Goal: Task Accomplishment & Management: Manage account settings

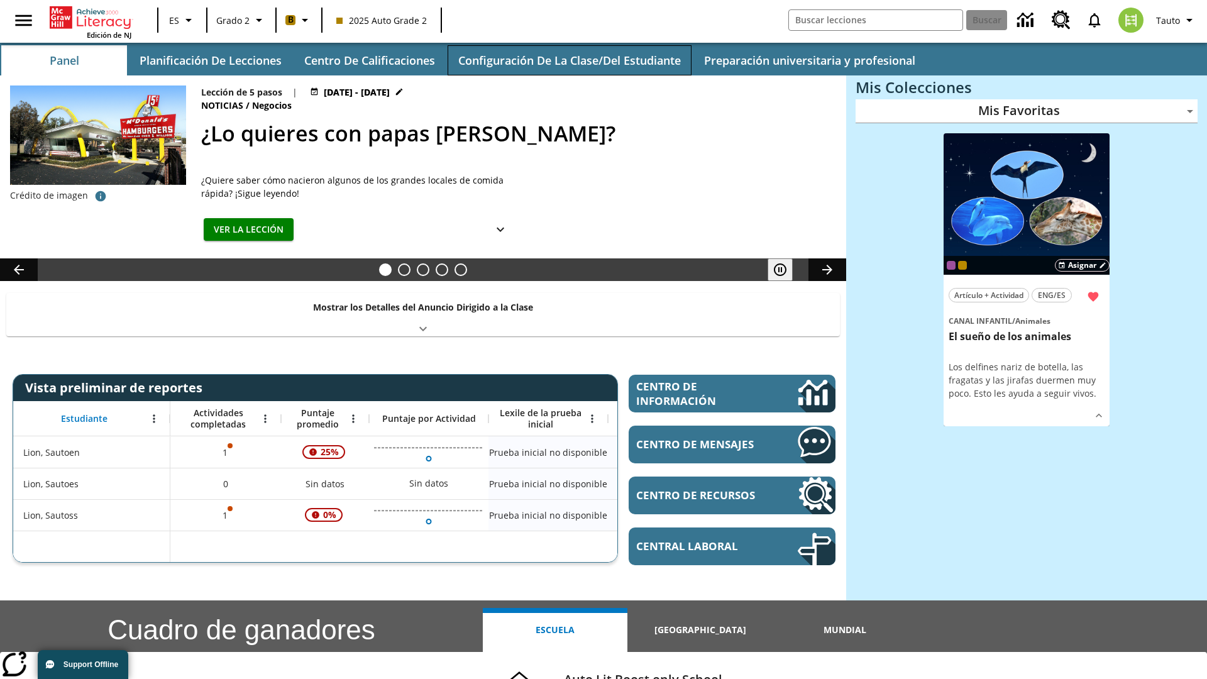
click at [569, 60] on button "Configuración de la clase/del estudiante" at bounding box center [570, 60] width 244 height 30
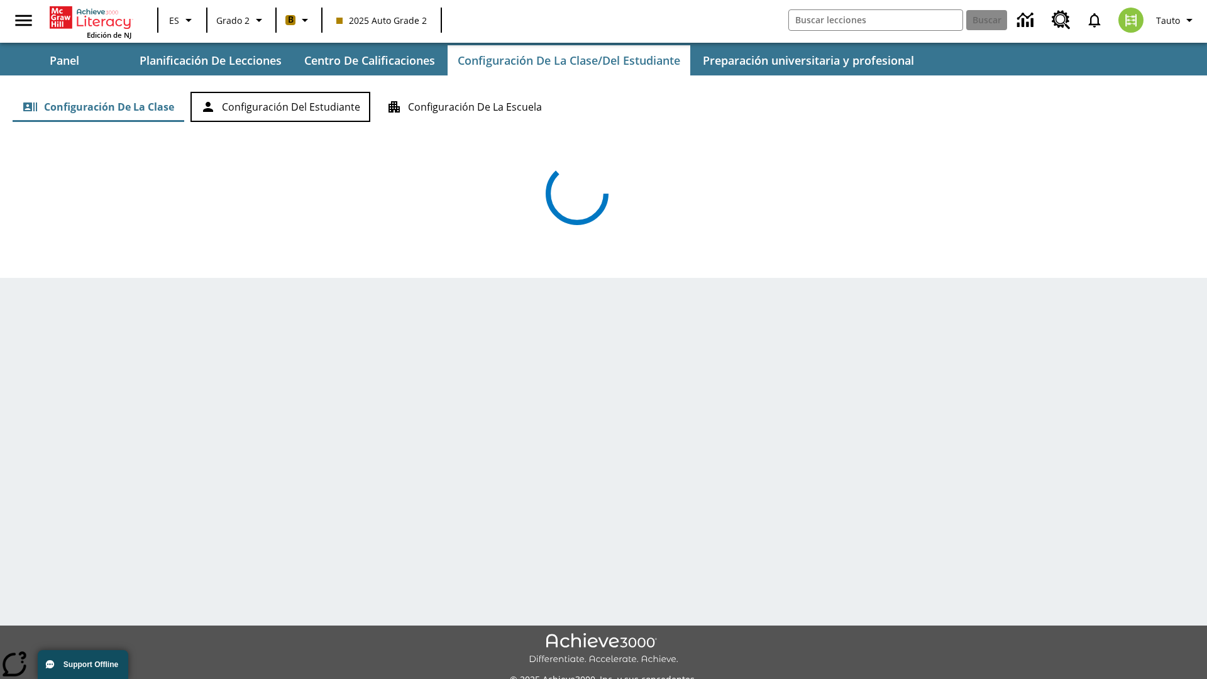
click at [280, 107] on button "Configuración del estudiante" at bounding box center [281, 107] width 180 height 30
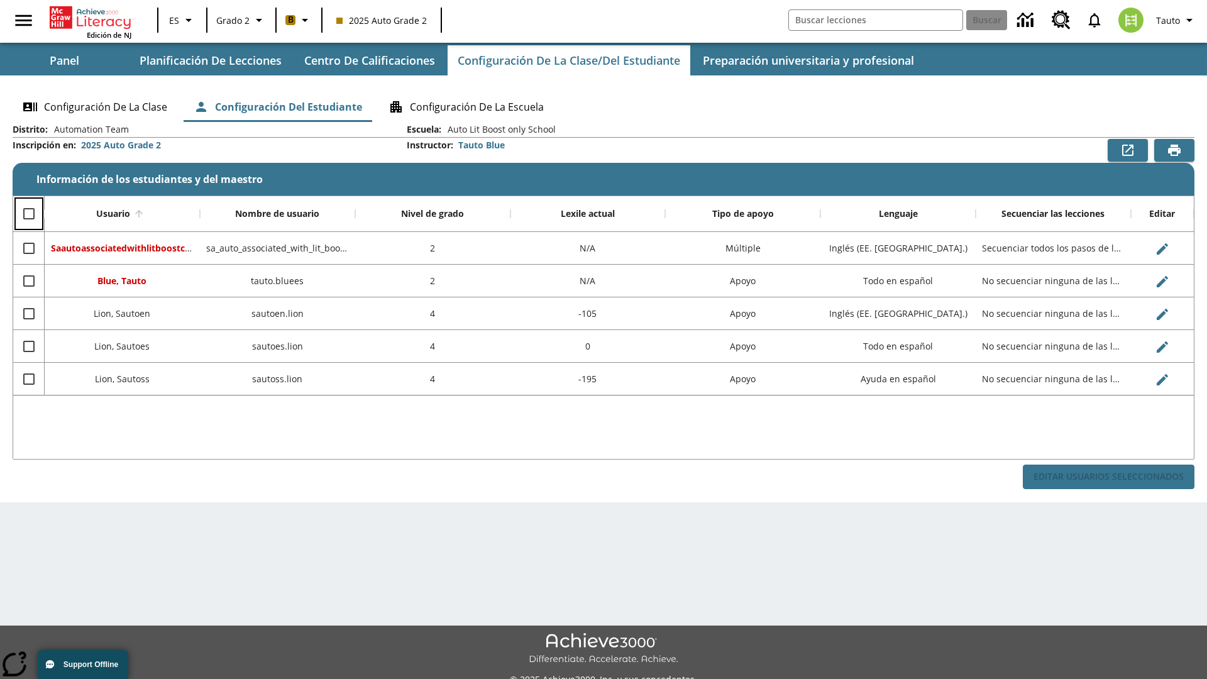
click at [28, 214] on input "Select all rows" at bounding box center [29, 214] width 26 height 26
checkbox input "true"
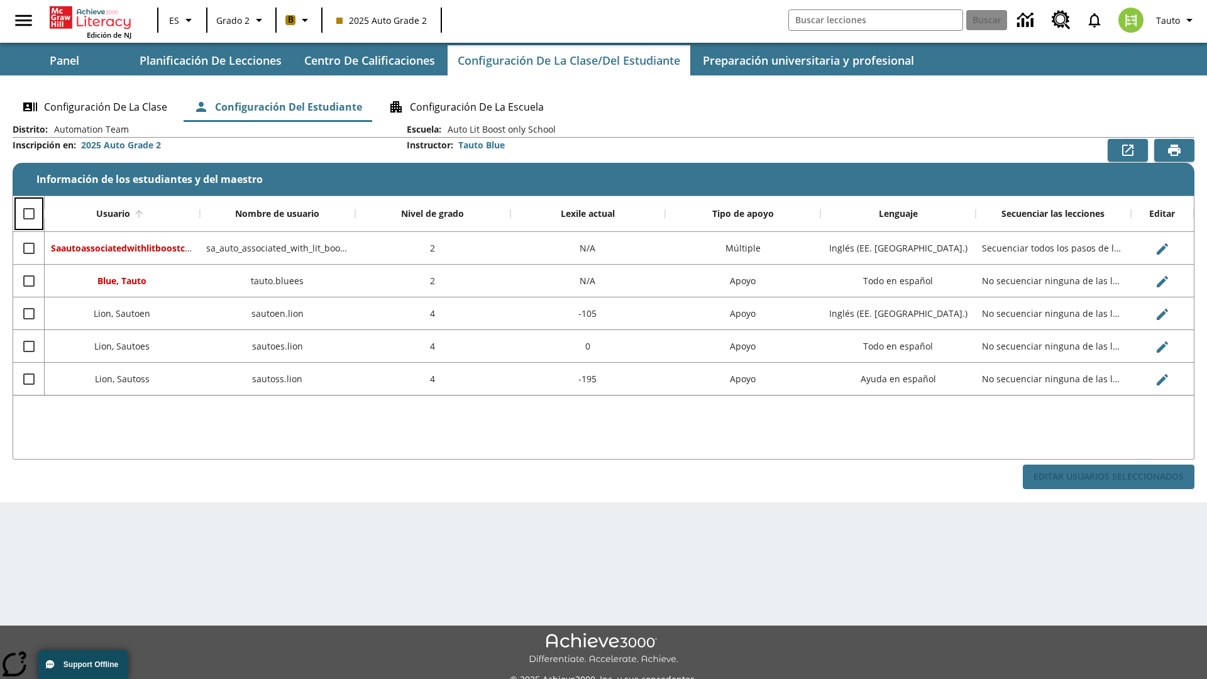
checkbox input "true"
